Goal: Transaction & Acquisition: Obtain resource

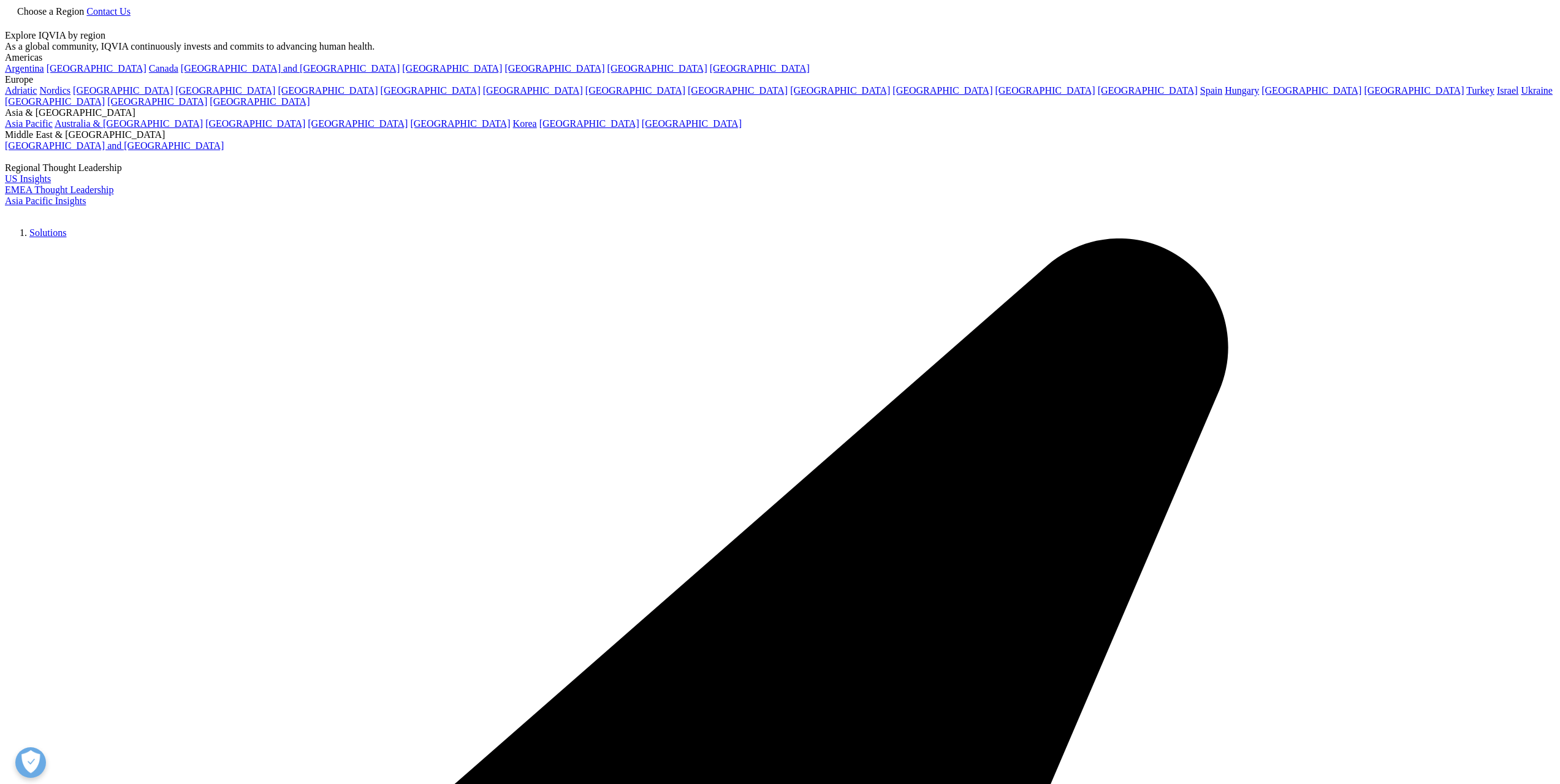
scroll to position [1203, 723]
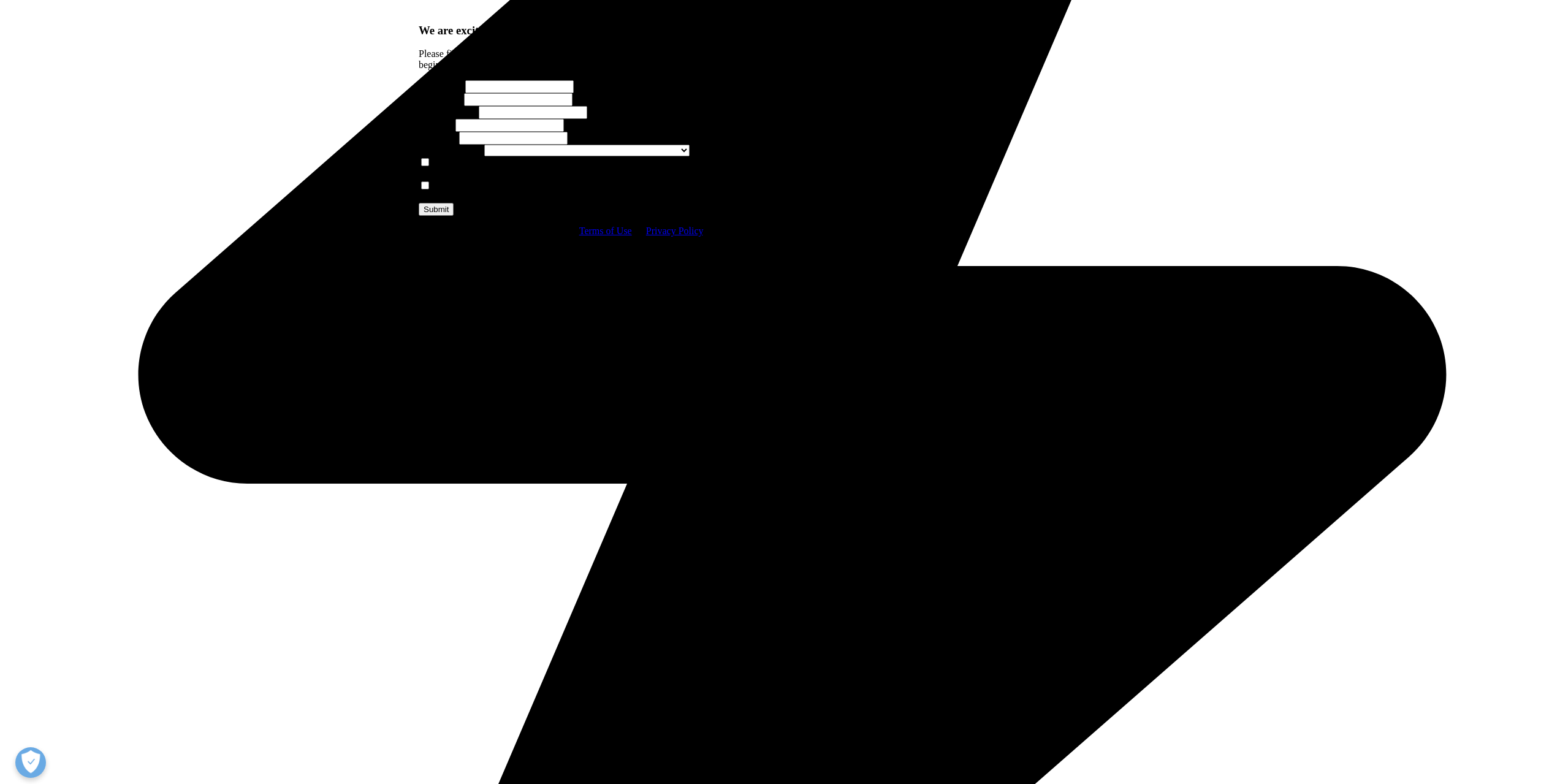
click at [481, 93] on input "First Name" at bounding box center [519, 86] width 108 height 13
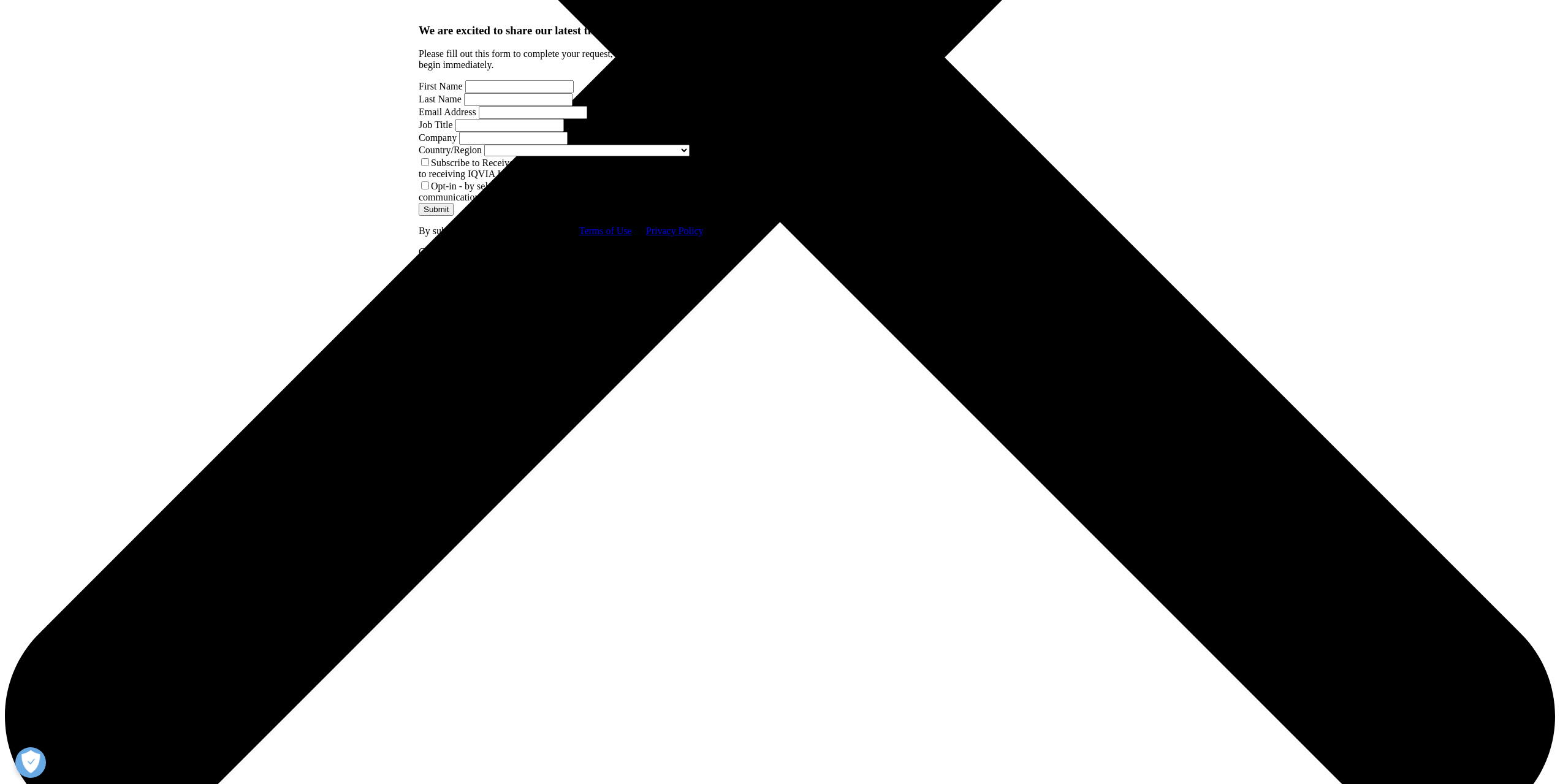
type input "Jean Charles"
click at [573, 106] on input "Last Name" at bounding box center [518, 99] width 108 height 13
type input "Soria"
click at [522, 119] on input "Email Address" at bounding box center [533, 112] width 108 height 13
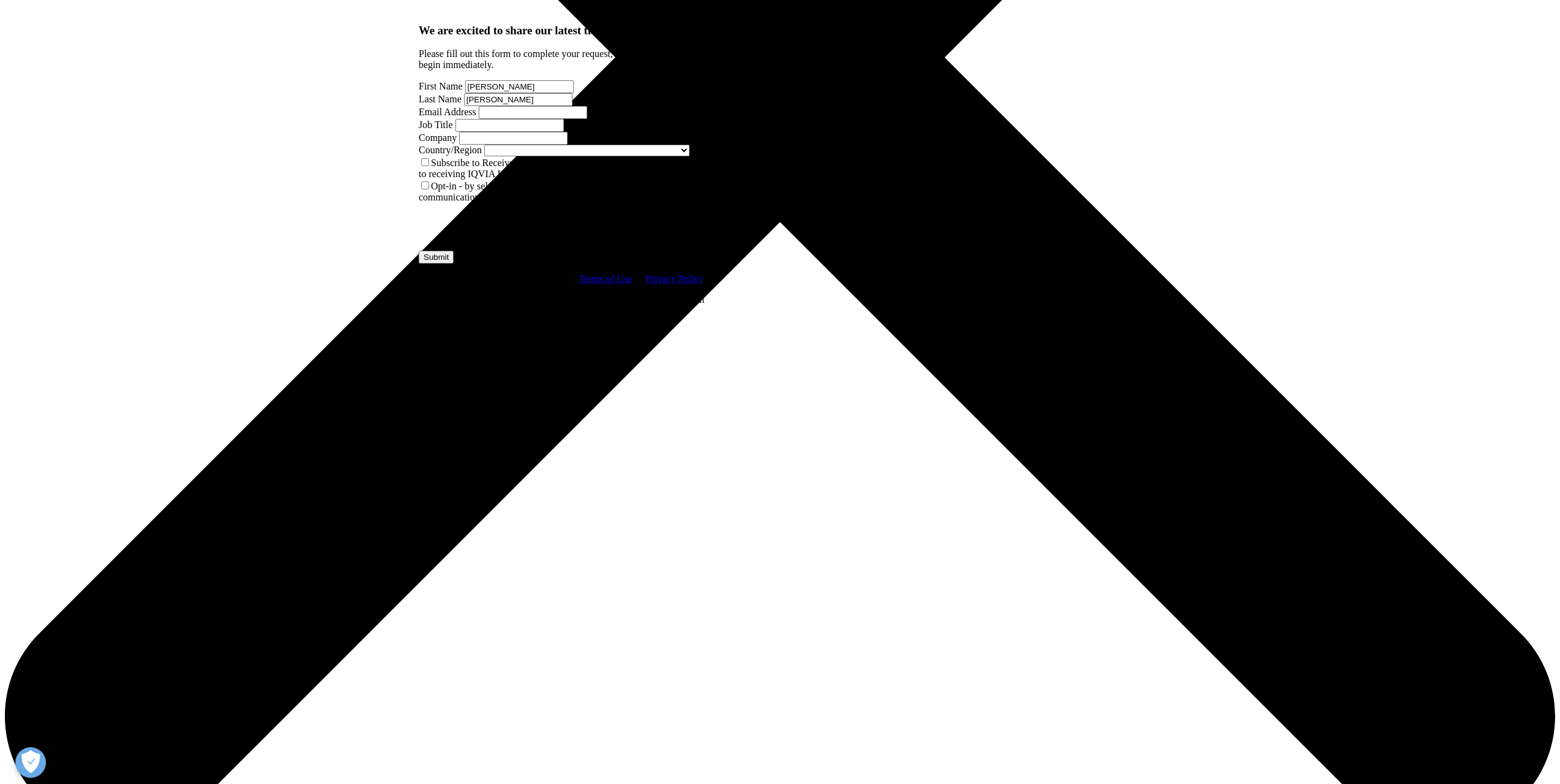
type input "jsoria01@amgen.com"
click at [564, 131] on input "Job Title" at bounding box center [509, 125] width 108 height 13
type input "SVP"
click at [541, 144] on input "Company" at bounding box center [513, 138] width 108 height 13
type input "Amgen"
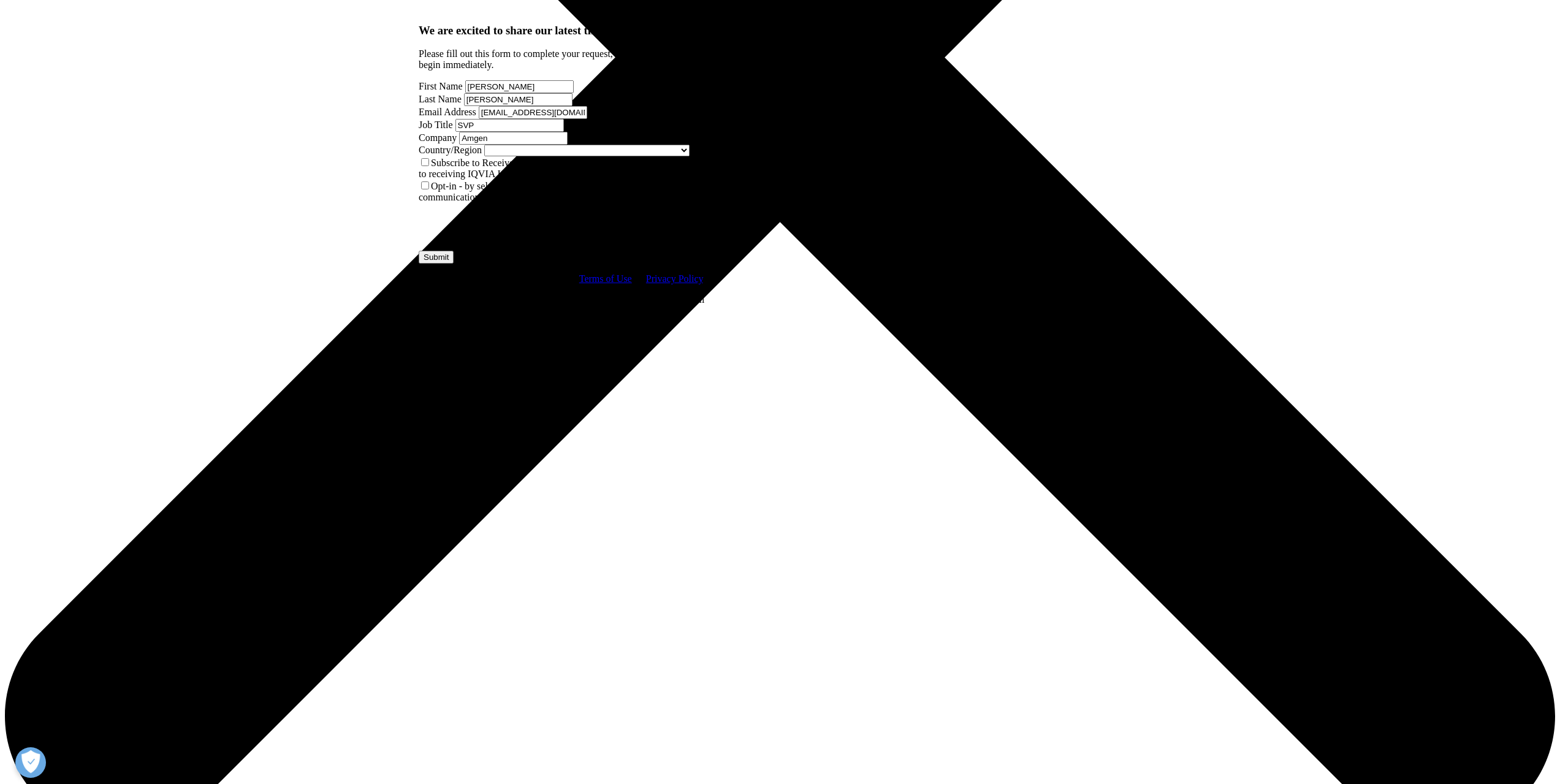
click at [689, 155] on span at bounding box center [689, 149] width 0 height 10
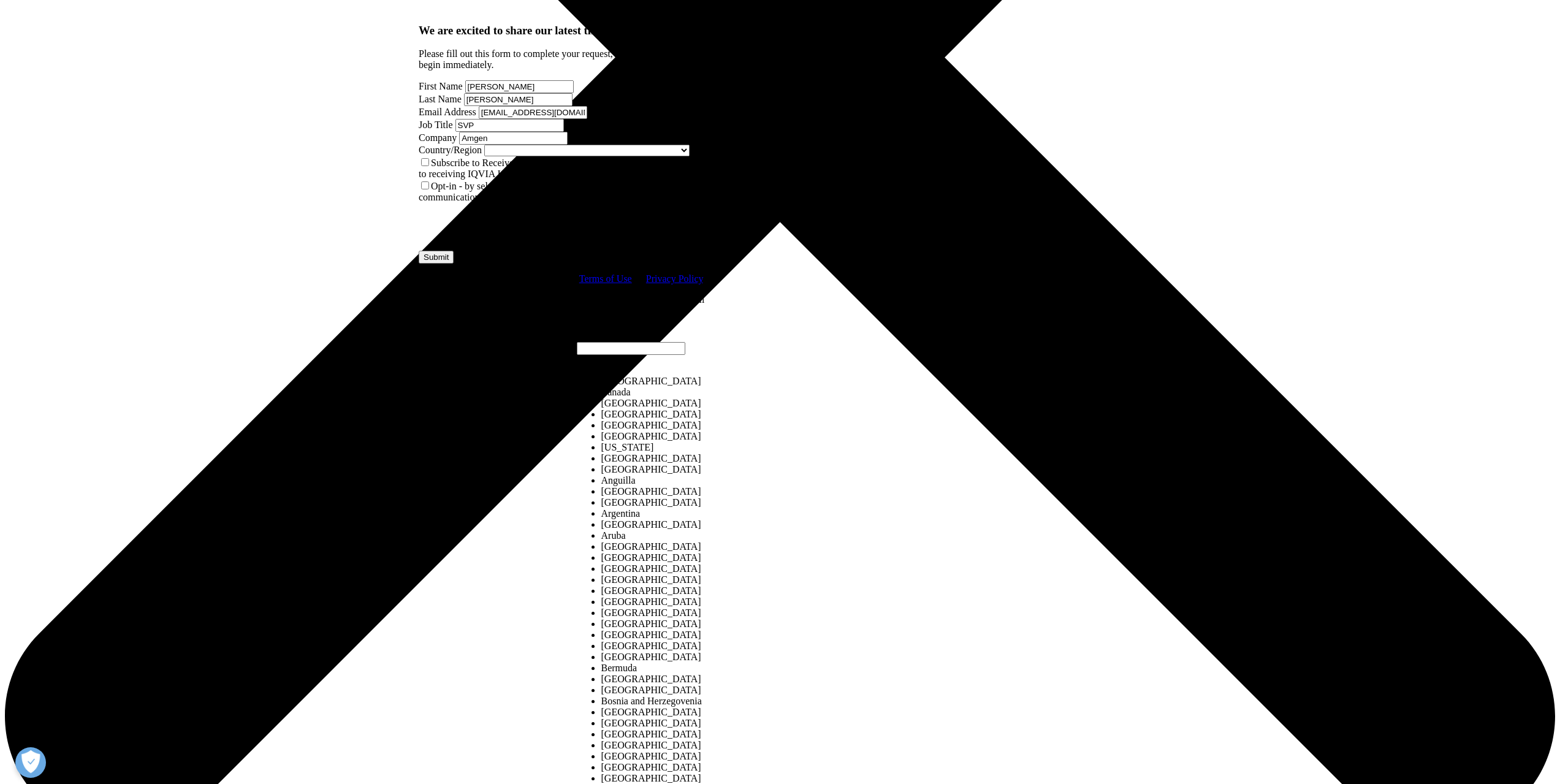
select select "[GEOGRAPHIC_DATA]"
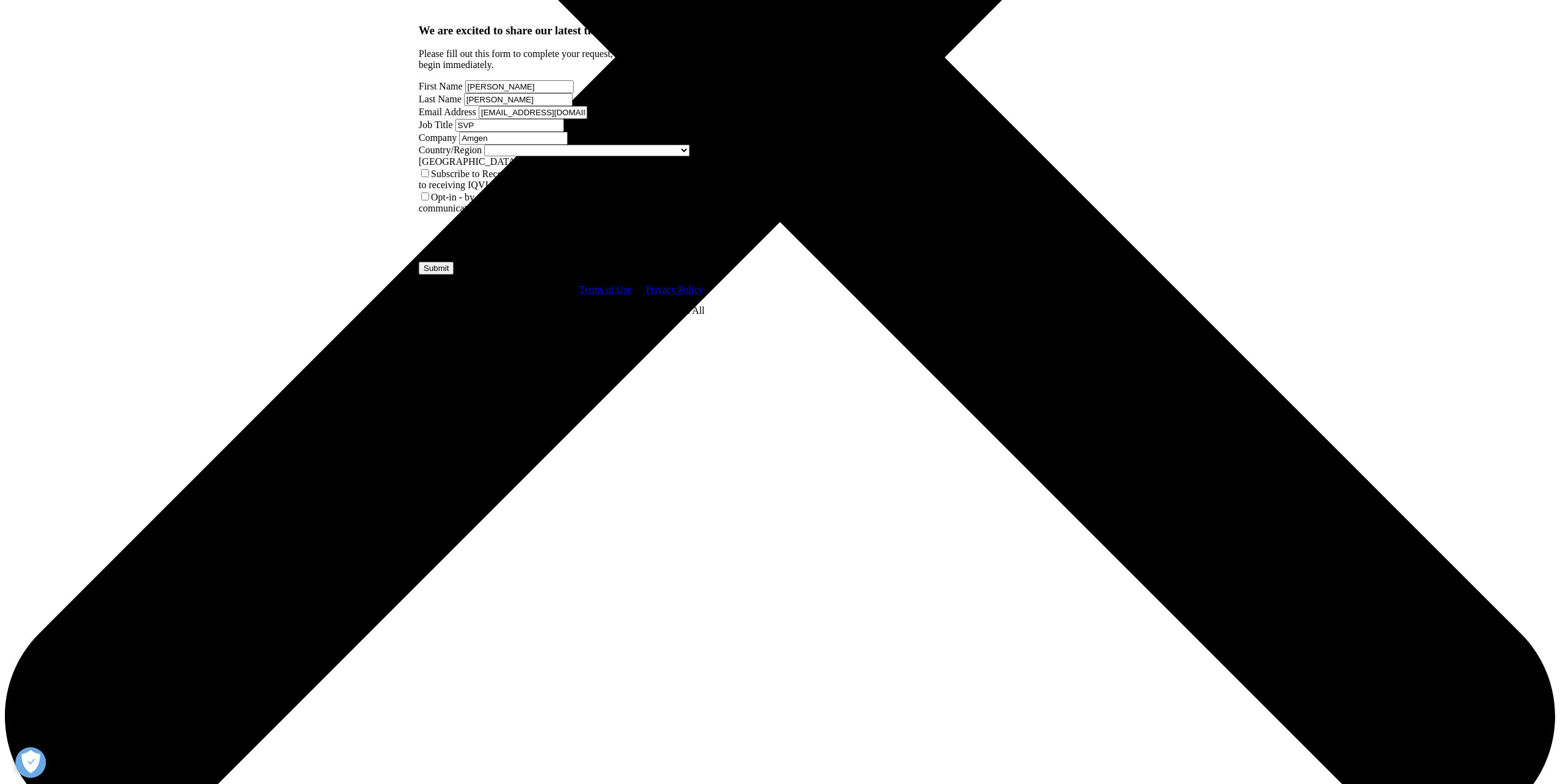
click at [453, 275] on input "Submit" at bounding box center [436, 268] width 35 height 13
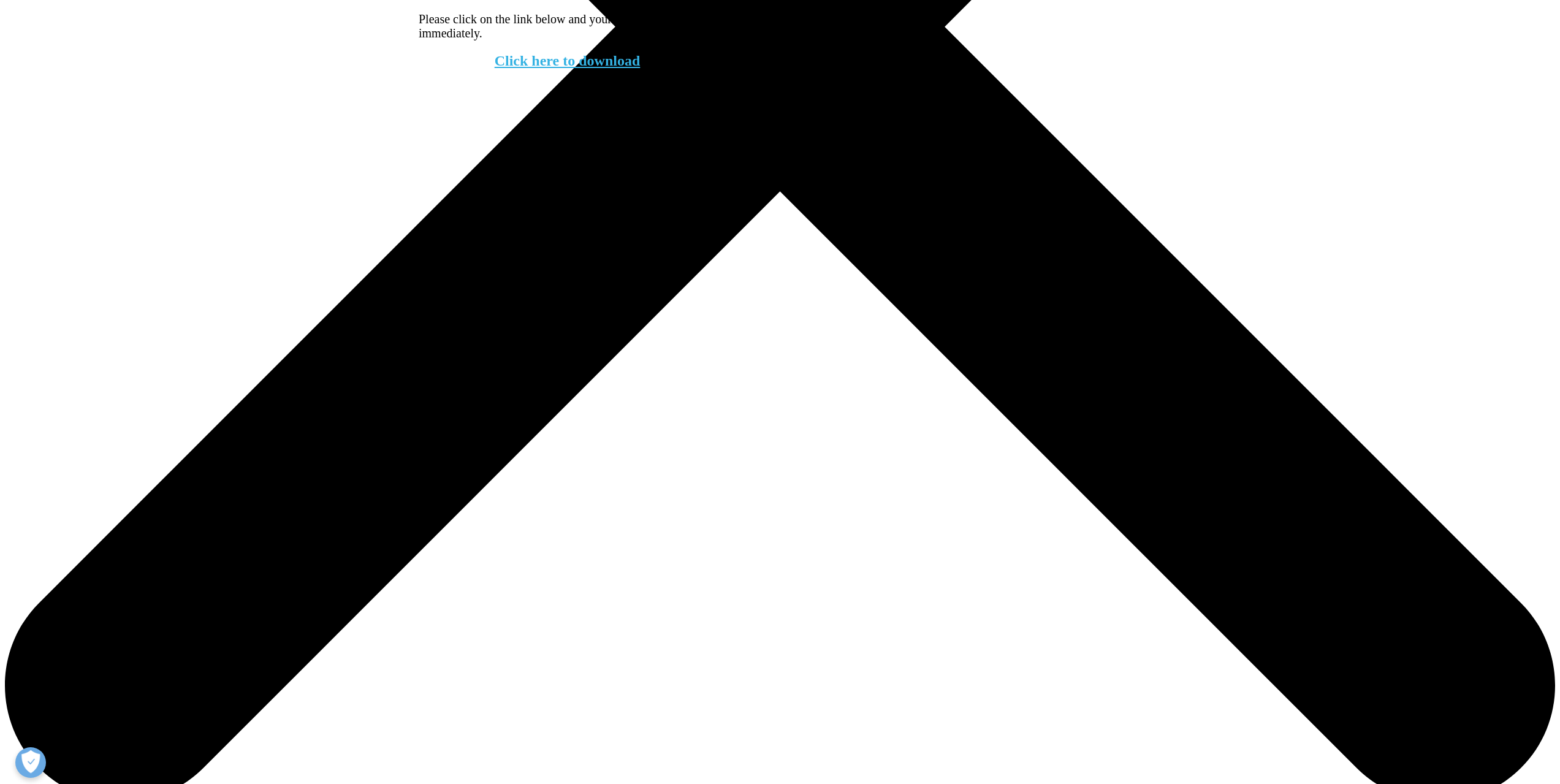
scroll to position [91, 297]
click at [594, 69] on link "Click here to download" at bounding box center [567, 60] width 146 height 16
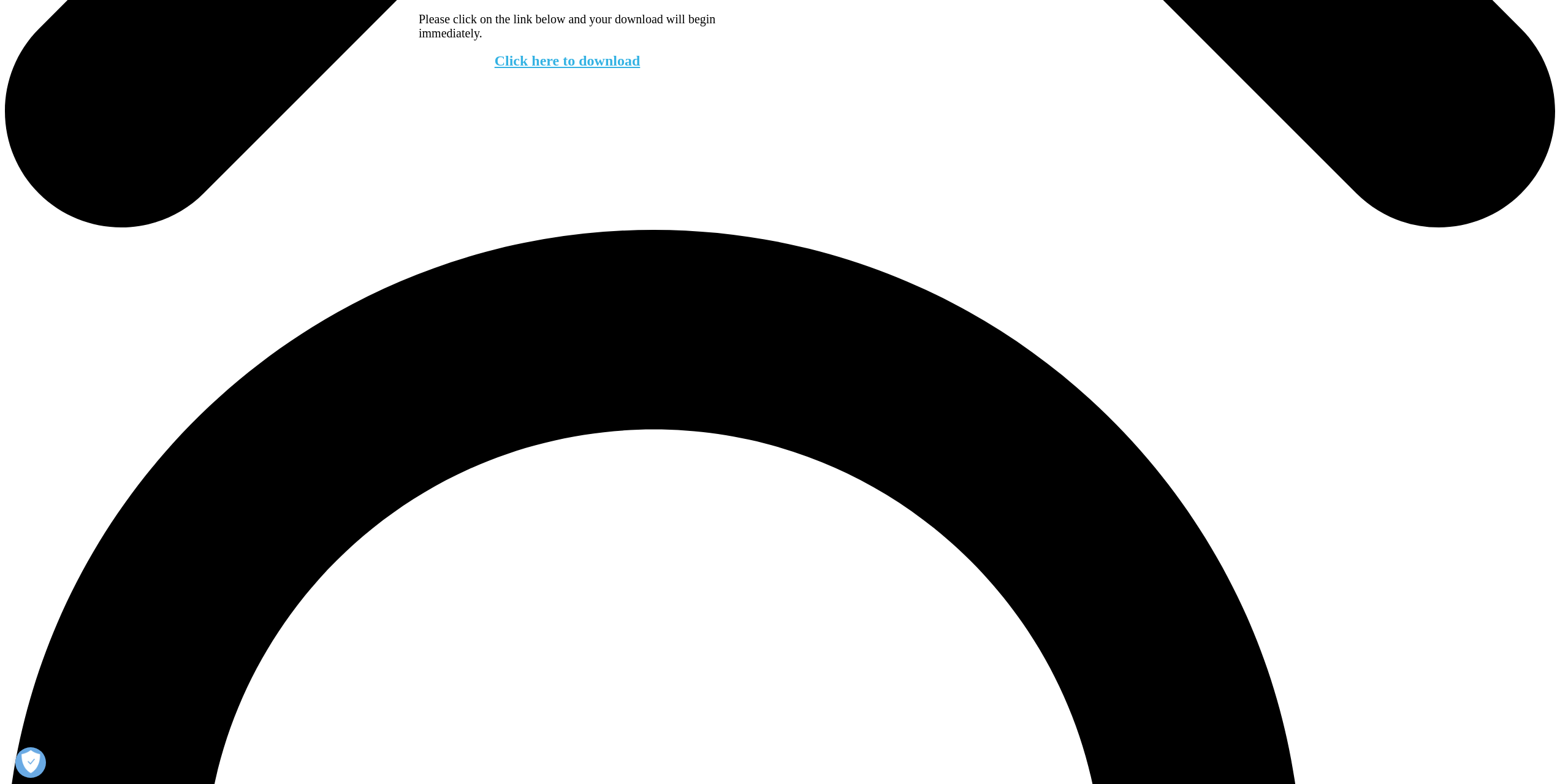
scroll to position [1379, 0]
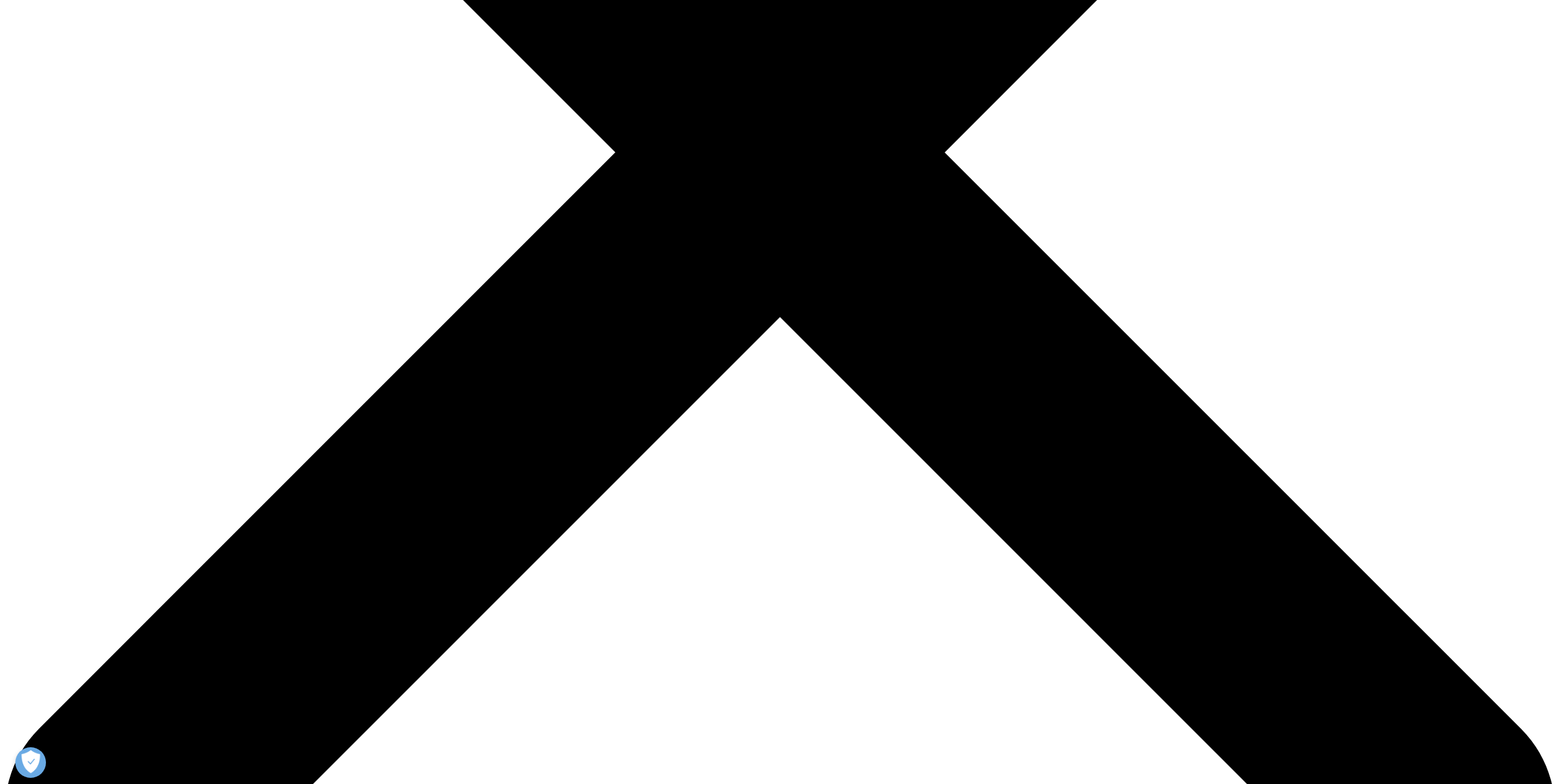
scroll to position [613, 0]
